Goal: Communication & Community: Answer question/provide support

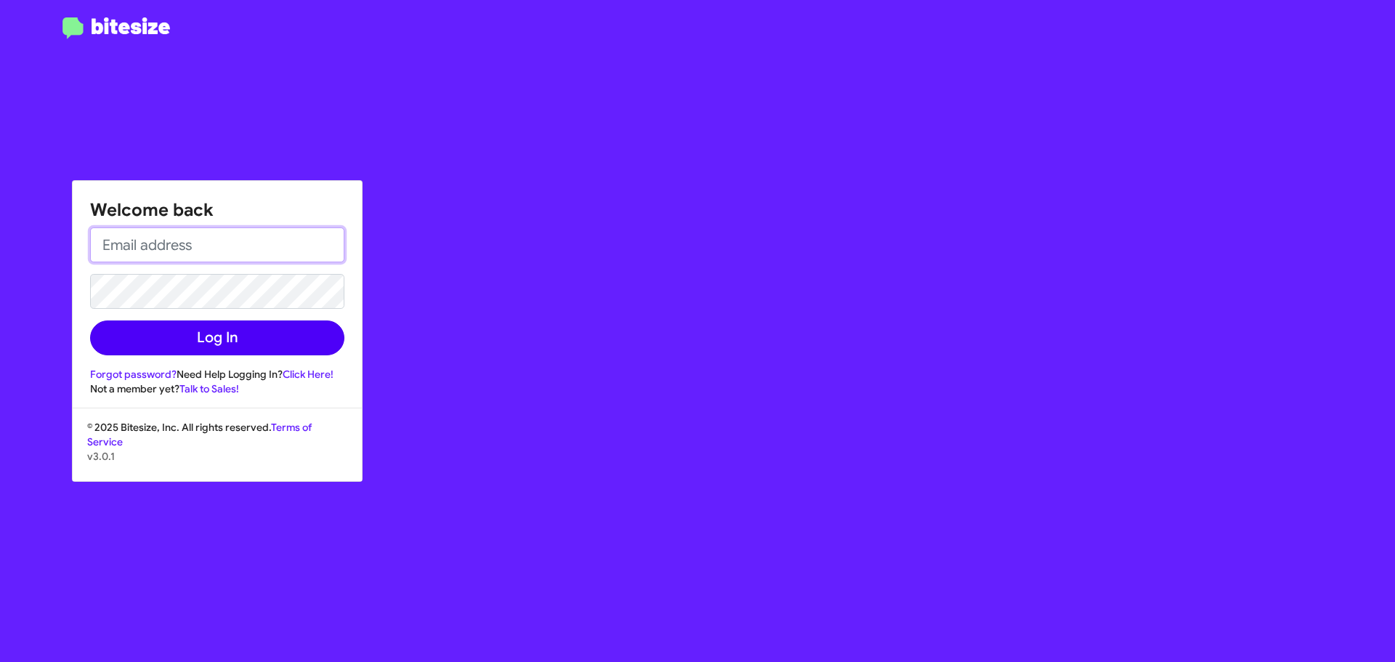
type input "[EMAIL_ADDRESS][DOMAIN_NAME]"
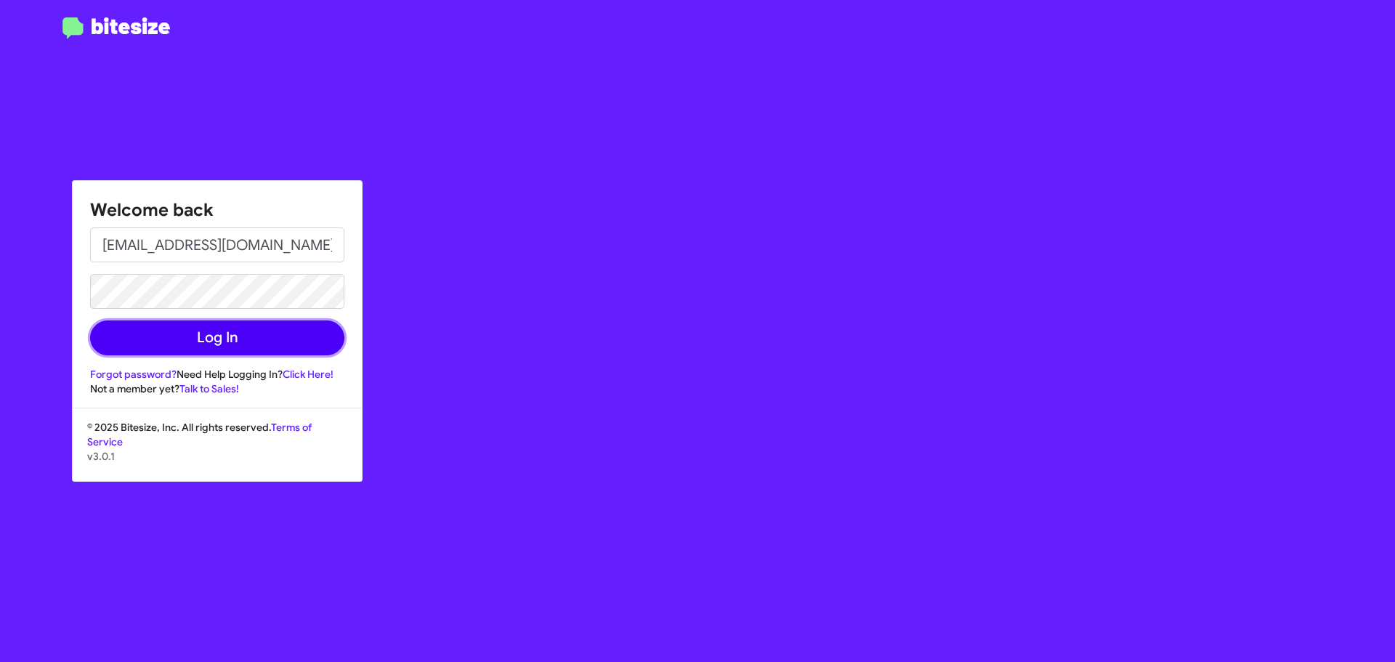
click at [227, 336] on button "Log In" at bounding box center [217, 337] width 254 height 35
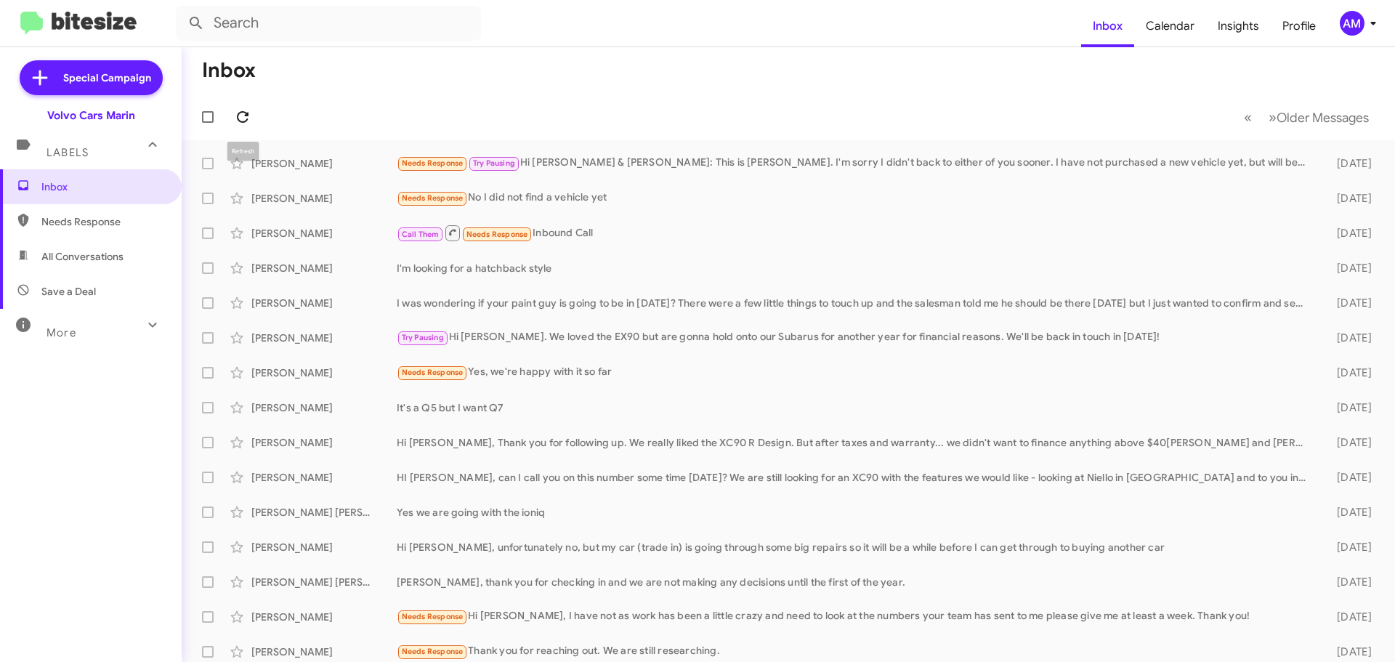
click at [246, 121] on icon at bounding box center [243, 117] width 12 height 12
click at [687, 155] on div "Needs Response Try Pausing Hi [PERSON_NAME] & [PERSON_NAME]: This is [PERSON_NA…" at bounding box center [861, 163] width 929 height 17
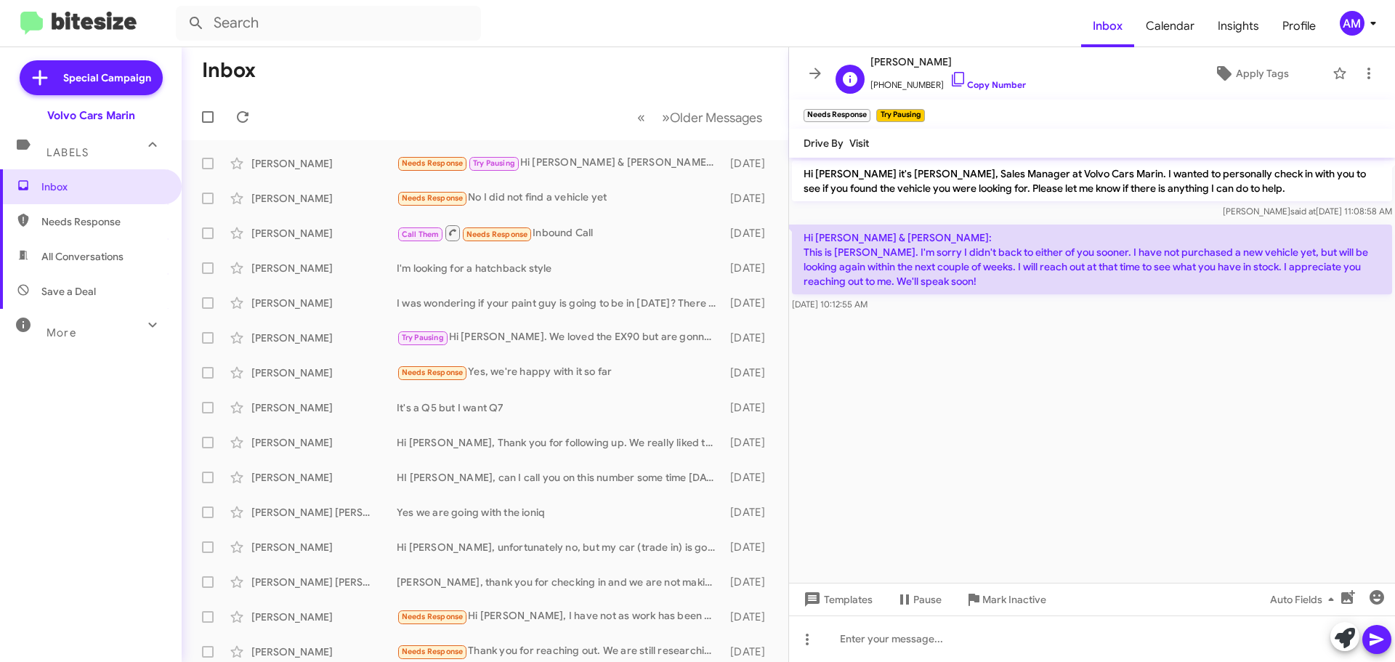
drag, startPoint x: 870, startPoint y: 65, endPoint x: 939, endPoint y: 65, distance: 69.0
click at [939, 65] on span "[PERSON_NAME]" at bounding box center [947, 61] width 155 height 17
copy span "[PERSON_NAME]"
